Goal: Task Accomplishment & Management: Manage account settings

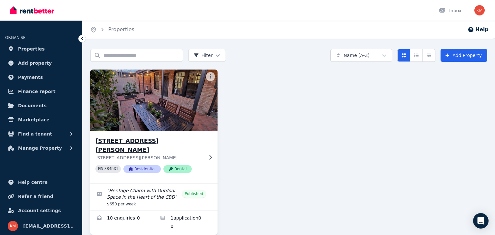
click at [176, 142] on h3 "[STREET_ADDRESS][PERSON_NAME]" at bounding box center [149, 146] width 108 height 18
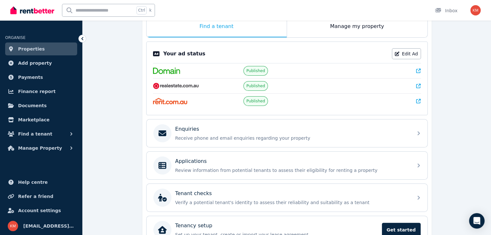
scroll to position [116, 0]
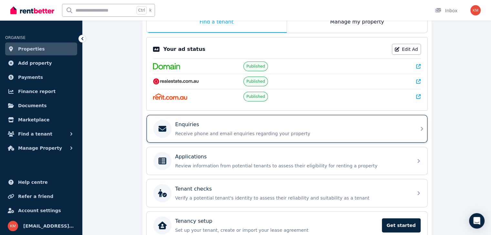
click at [378, 120] on div "Enquiries Receive phone and email enquiries regarding your property" at bounding box center [280, 129] width 255 height 18
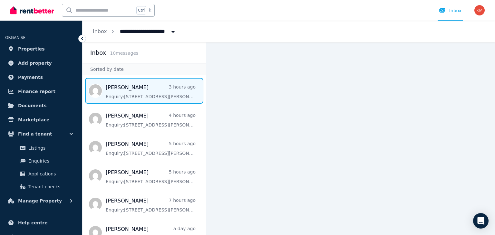
click at [155, 88] on span "Message list" at bounding box center [145, 91] width 124 height 26
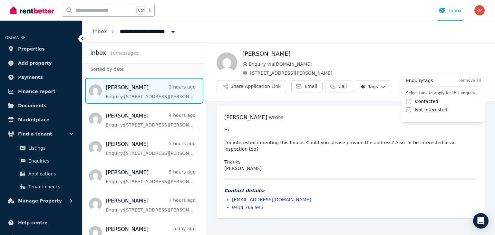
click at [471, 64] on html "**********" at bounding box center [247, 117] width 495 height 235
click at [424, 101] on label "Contacted" at bounding box center [426, 101] width 23 height 6
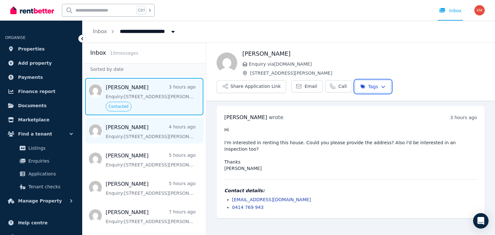
click at [143, 136] on html "**********" at bounding box center [247, 117] width 495 height 235
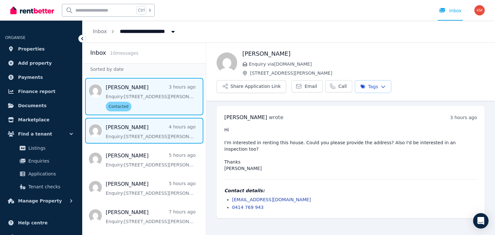
click at [143, 136] on span "Message list" at bounding box center [145, 131] width 124 height 26
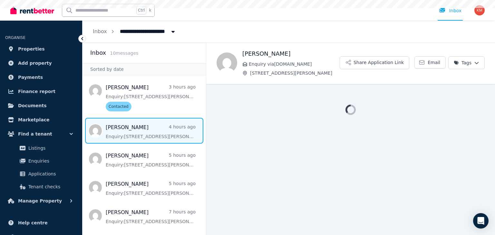
click at [143, 136] on span "Message list" at bounding box center [145, 131] width 124 height 26
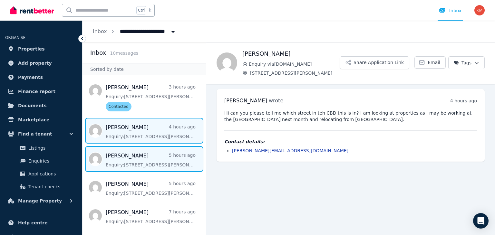
click at [133, 156] on span "Message list" at bounding box center [145, 159] width 124 height 26
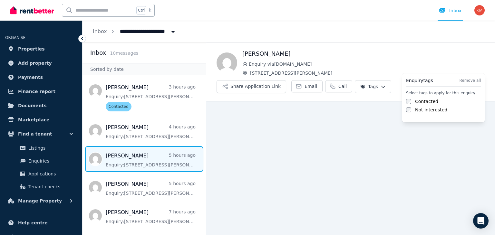
click at [466, 58] on html "**********" at bounding box center [247, 117] width 495 height 235
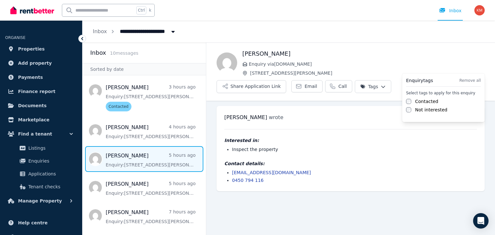
click at [428, 100] on label "Contacted" at bounding box center [426, 101] width 23 height 6
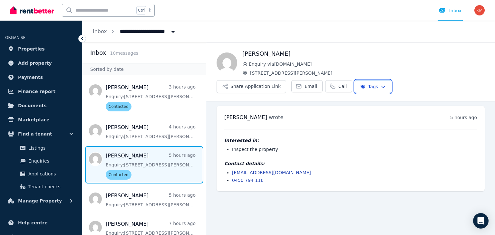
click at [415, 39] on html "**********" at bounding box center [247, 117] width 495 height 235
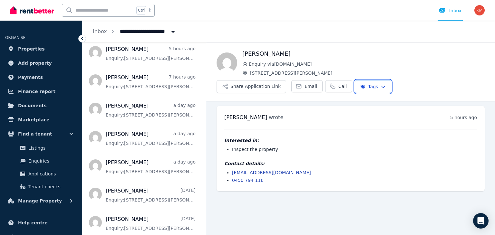
scroll to position [149, 0]
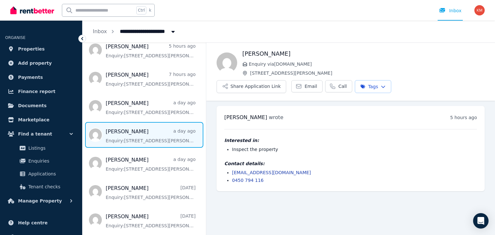
click at [161, 140] on span "Message list" at bounding box center [145, 135] width 124 height 26
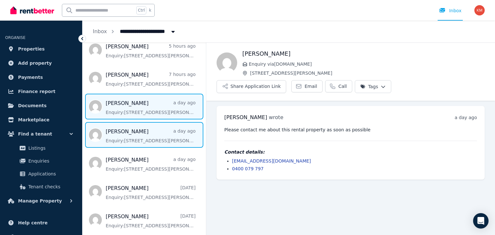
click at [161, 115] on span "Message list" at bounding box center [145, 107] width 124 height 26
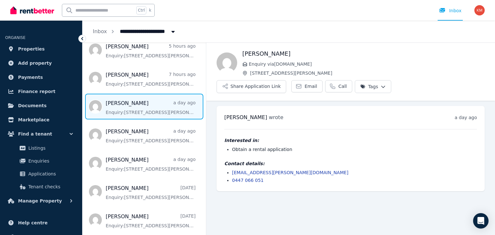
click at [166, 112] on span "Message list" at bounding box center [145, 107] width 124 height 26
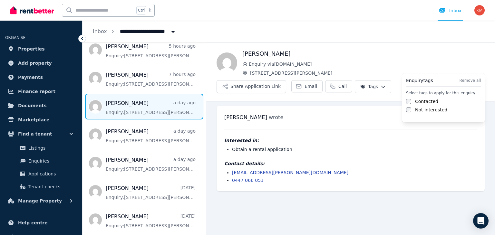
click at [471, 65] on html "**********" at bounding box center [247, 117] width 495 height 235
click at [431, 102] on label "Contacted" at bounding box center [426, 101] width 23 height 6
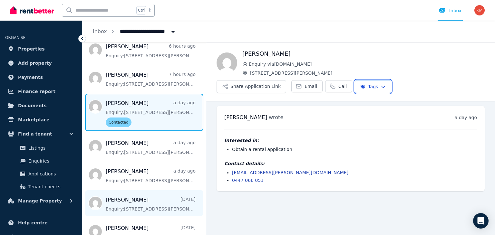
scroll to position [161, 0]
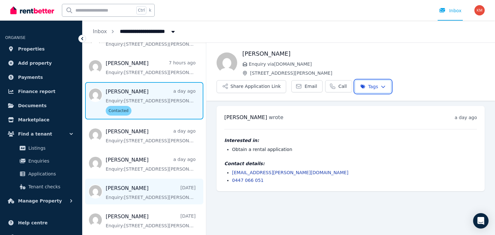
drag, startPoint x: 203, startPoint y: 160, endPoint x: 199, endPoint y: 192, distance: 31.8
click at [199, 192] on html "**********" at bounding box center [247, 117] width 495 height 235
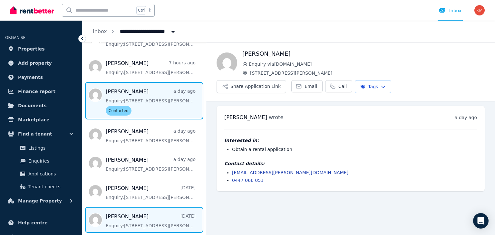
click at [156, 226] on span "Message list" at bounding box center [145, 220] width 124 height 26
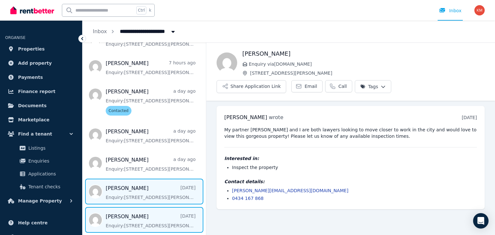
click at [165, 200] on span "Message list" at bounding box center [145, 192] width 124 height 26
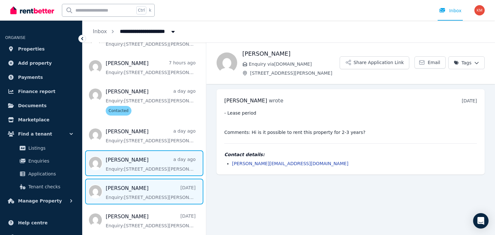
click at [168, 168] on span "Message list" at bounding box center [145, 164] width 124 height 26
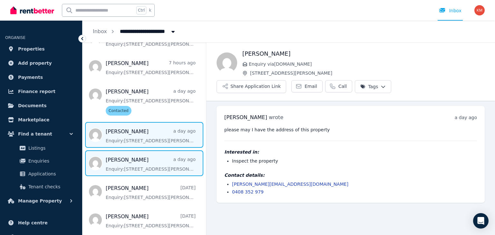
click at [165, 135] on span "Message list" at bounding box center [145, 135] width 124 height 26
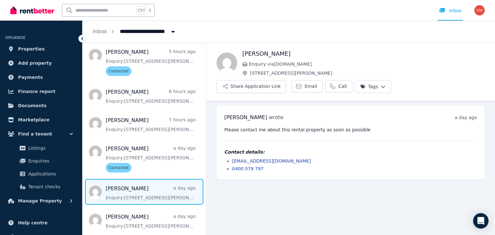
scroll to position [103, 0]
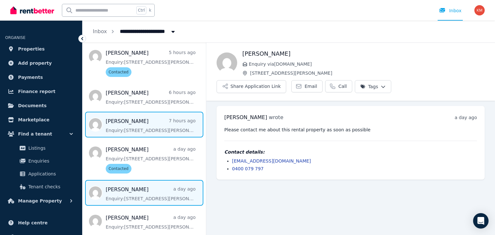
click at [168, 135] on span "Message list" at bounding box center [145, 125] width 124 height 26
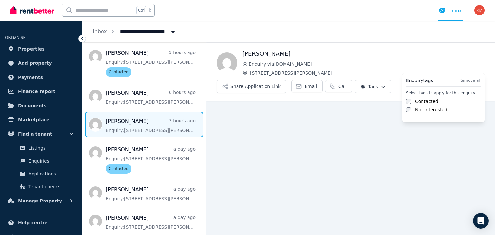
click at [466, 64] on html "**********" at bounding box center [247, 117] width 495 height 235
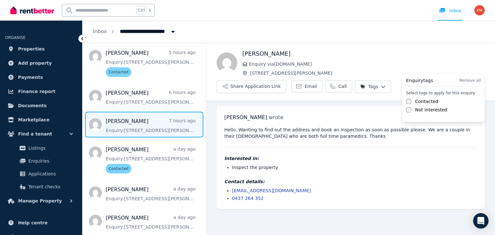
click at [432, 103] on label "Contacted" at bounding box center [426, 101] width 23 height 6
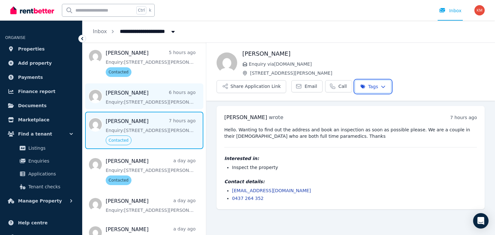
click at [165, 100] on html "**********" at bounding box center [247, 117] width 495 height 235
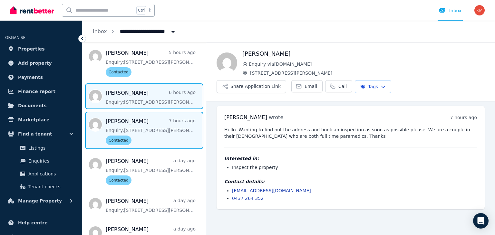
click at [165, 100] on span "Message list" at bounding box center [145, 97] width 124 height 26
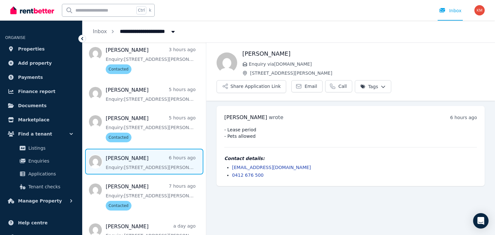
scroll to position [32, 0]
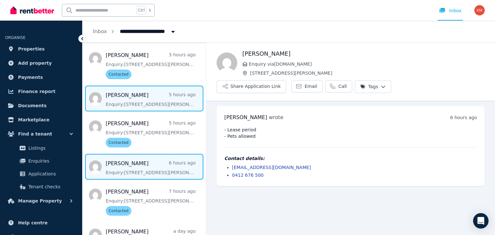
click at [173, 97] on span "Message list" at bounding box center [145, 99] width 124 height 26
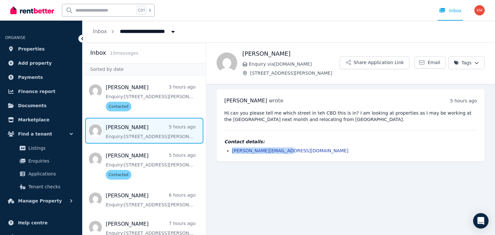
drag, startPoint x: 287, startPoint y: 151, endPoint x: 233, endPoint y: 151, distance: 53.5
click at [233, 151] on li "[PERSON_NAME][EMAIL_ADDRESS][DOMAIN_NAME]" at bounding box center [354, 151] width 245 height 6
copy link "[PERSON_NAME][EMAIL_ADDRESS][DOMAIN_NAME]"
click at [424, 65] on icon at bounding box center [422, 63] width 5 height 4
click at [374, 62] on button "Share Application Link" at bounding box center [375, 62] width 70 height 13
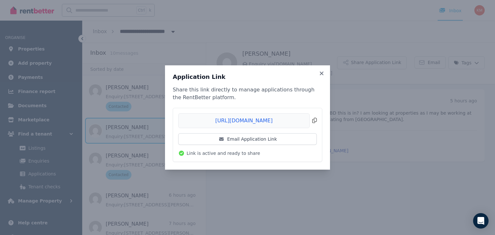
click at [313, 122] on span "Copied!" at bounding box center [247, 121] width 139 height 15
click at [323, 75] on icon at bounding box center [322, 74] width 6 height 6
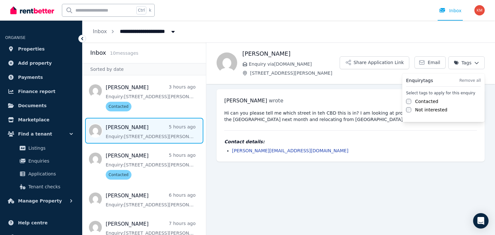
click at [457, 64] on html "**********" at bounding box center [247, 117] width 495 height 235
click at [433, 101] on label "Contacted" at bounding box center [426, 101] width 23 height 6
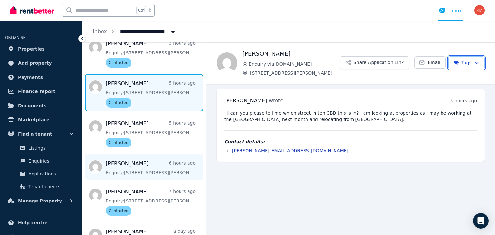
scroll to position [59, 0]
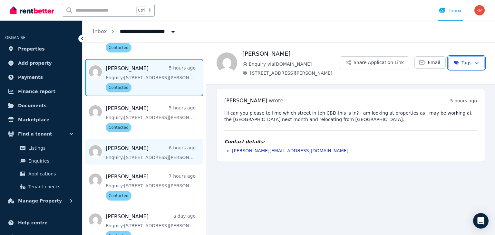
drag, startPoint x: 204, startPoint y: 117, endPoint x: 200, endPoint y: 145, distance: 28.6
click at [200, 145] on html "**********" at bounding box center [247, 117] width 495 height 235
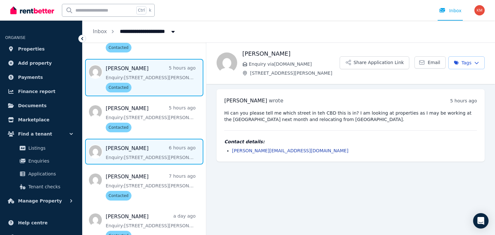
click at [169, 154] on span "Message list" at bounding box center [145, 152] width 124 height 26
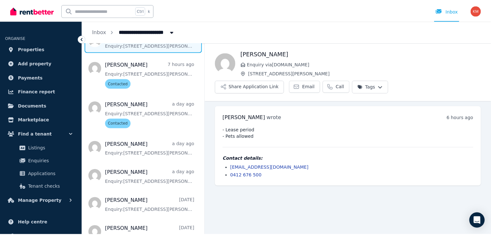
scroll to position [184, 0]
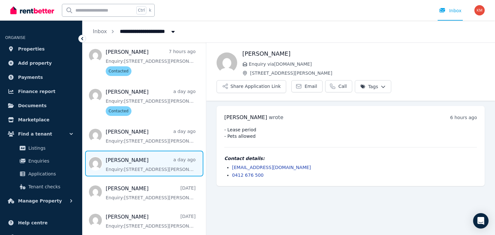
click at [143, 168] on span "Message list" at bounding box center [145, 164] width 124 height 26
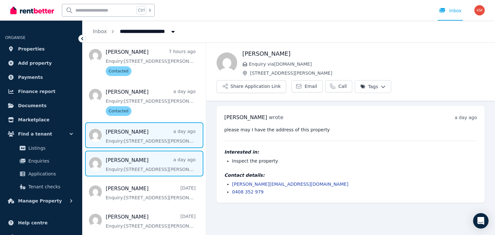
click at [156, 141] on span "Message list" at bounding box center [145, 136] width 124 height 26
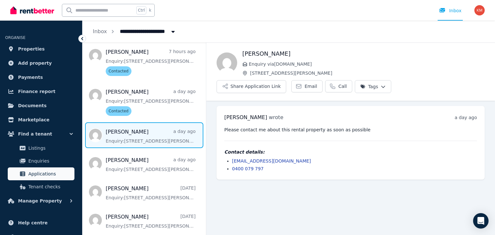
click at [56, 172] on span "Applications" at bounding box center [50, 174] width 44 height 8
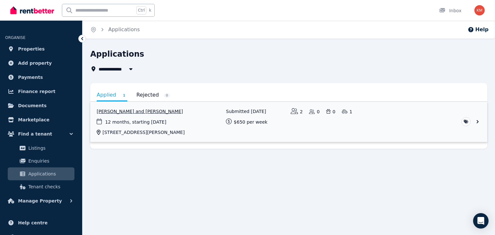
click at [197, 107] on link "View application: Natalie Jong and Jack Miller" at bounding box center [288, 122] width 397 height 40
